Goal: Task Accomplishment & Management: Manage account settings

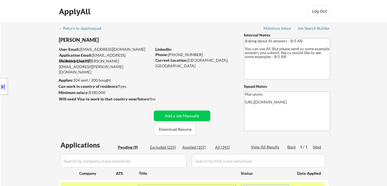
select select ""pending""
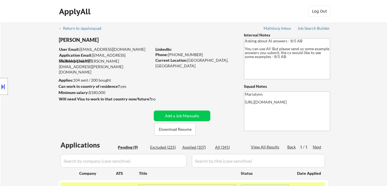
select select ""pending""
select select ""applied""
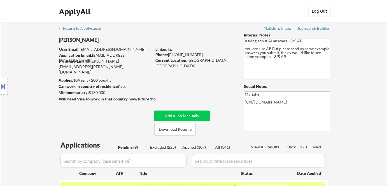
select select ""applied""
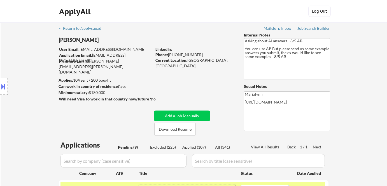
select select ""applied""
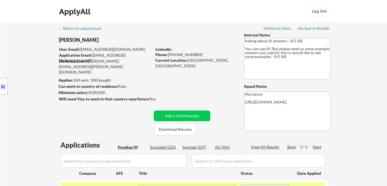
select select ""applied""
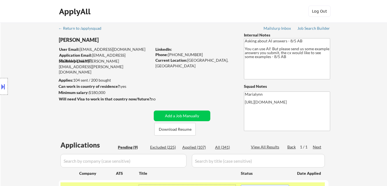
select select ""applied""
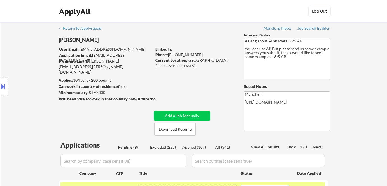
select select ""applied""
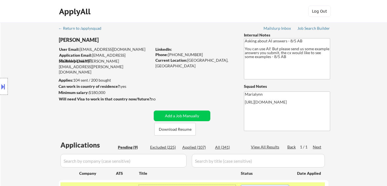
select select ""applied""
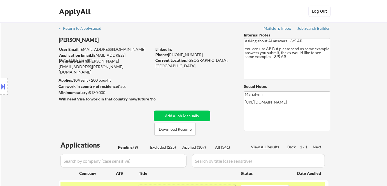
select select ""applied""
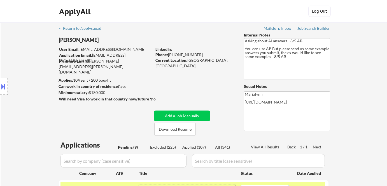
select select ""applied""
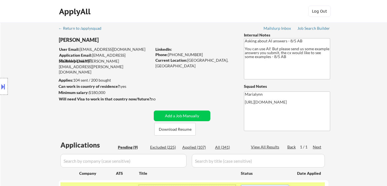
select select ""applied""
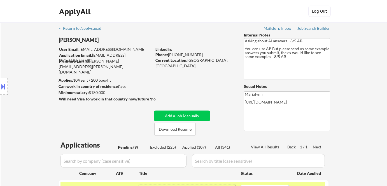
select select ""applied""
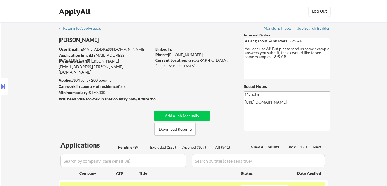
select select ""applied""
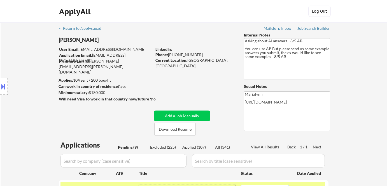
select select ""applied""
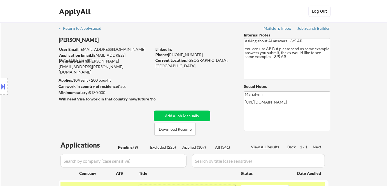
select select ""applied""
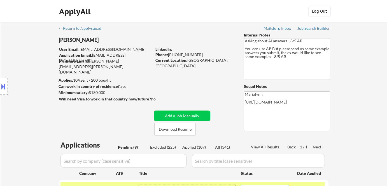
select select ""applied""
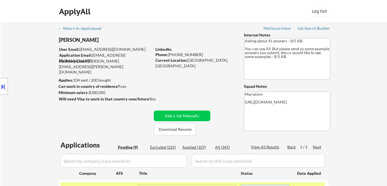
select select ""applied""
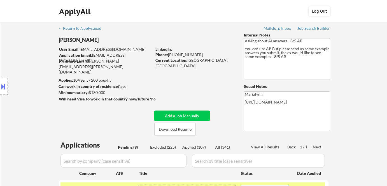
select select ""applied""
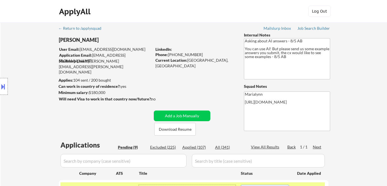
select select ""applied""
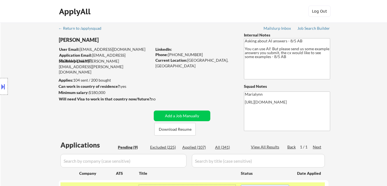
select select ""applied""
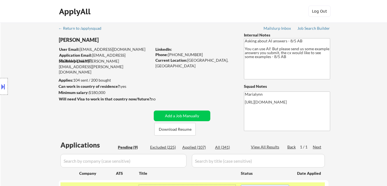
scroll to position [112, 0]
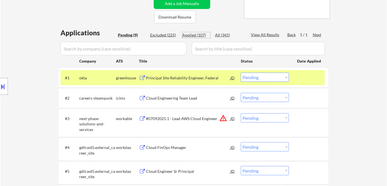
click at [194, 36] on div "Applied (107)" at bounding box center [197, 35] width 28 height 6
select select ""applied""
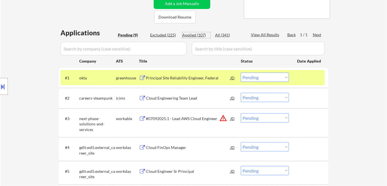
select select ""applied""
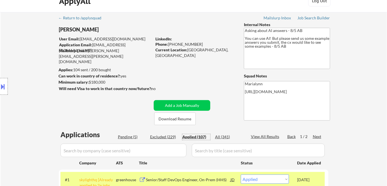
scroll to position [10, 0]
